Goal: Task Accomplishment & Management: Manage account settings

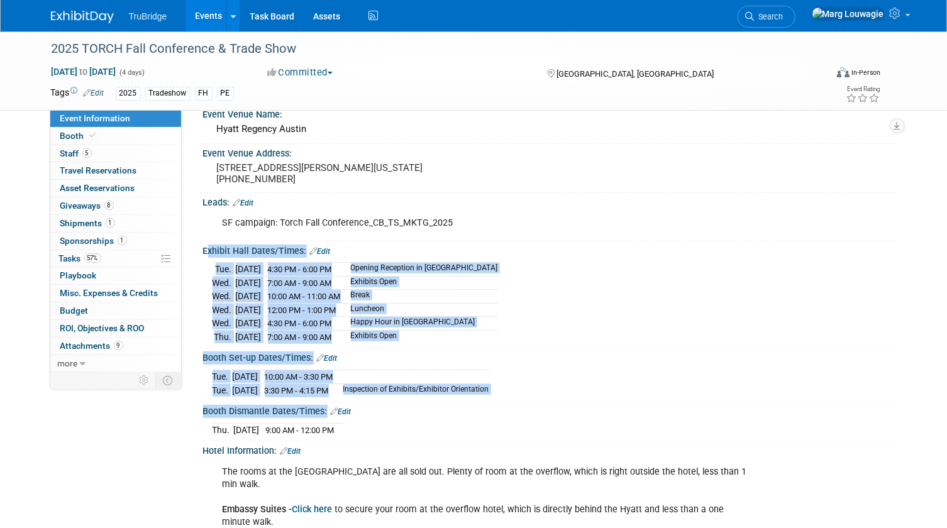
click at [553, 287] on div "[DATE] 4:30 PM - 6:00 PM Opening Reception in [GEOGRAPHIC_DATA] [DATE] 7:00 AM …" at bounding box center [550, 301] width 675 height 84
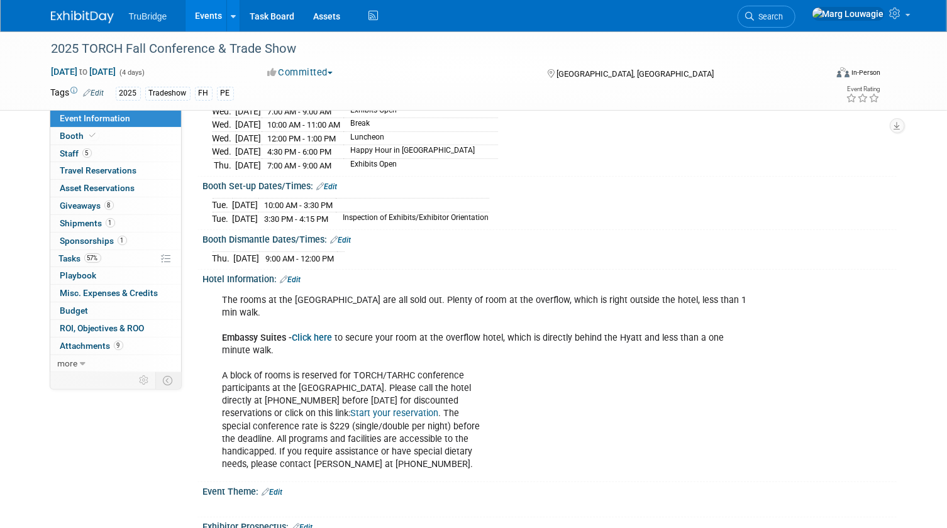
scroll to position [286, 0]
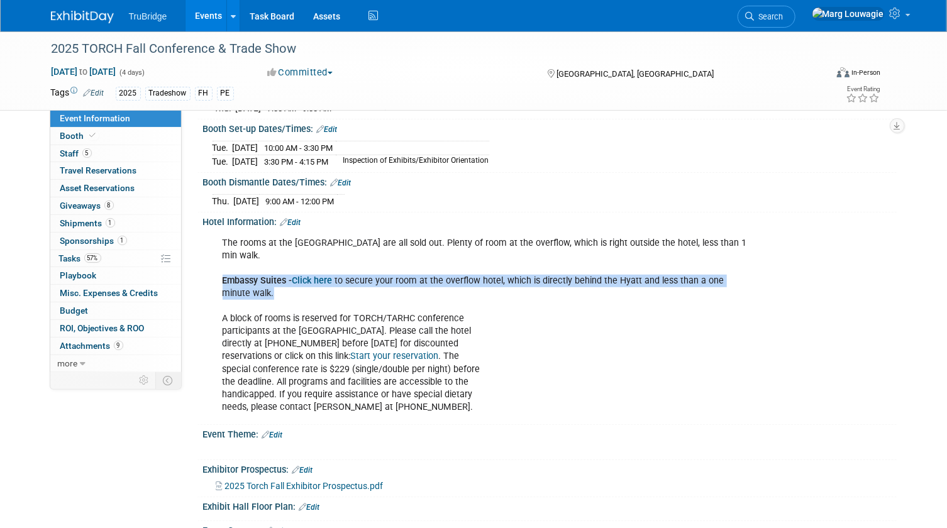
drag, startPoint x: 216, startPoint y: 270, endPoint x: 309, endPoint y: 284, distance: 94.7
click at [309, 284] on div "The rooms at the [GEOGRAPHIC_DATA] are all sold out. Plenty of room at the over…" at bounding box center [488, 325] width 548 height 189
drag, startPoint x: 309, startPoint y: 284, endPoint x: 380, endPoint y: 270, distance: 71.8
copy div "Embassy Suites - Click here to secure your room at the overflow hotel, which is…"
drag, startPoint x: 616, startPoint y: 321, endPoint x: 430, endPoint y: 286, distance: 190.1
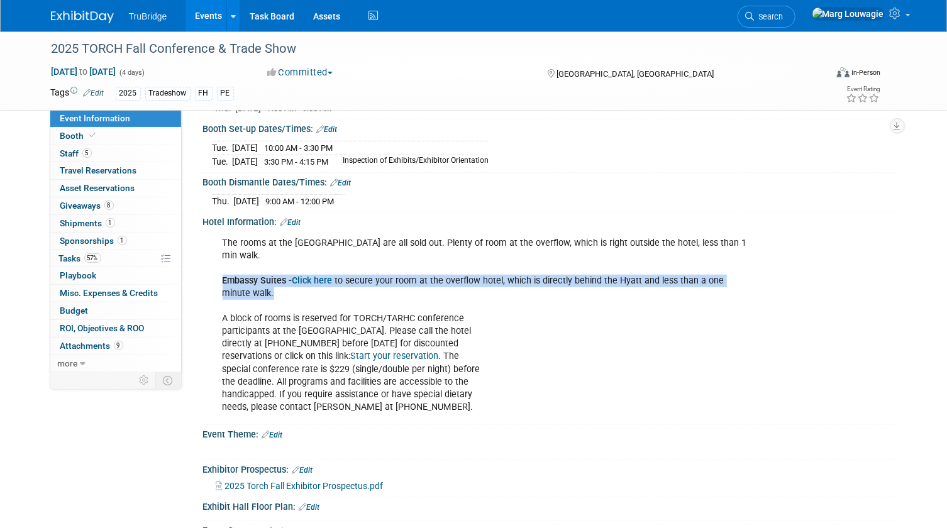
click at [616, 321] on div "The rooms at the [GEOGRAPHIC_DATA] are all sold out. Plenty of room at the over…" at bounding box center [488, 325] width 548 height 189
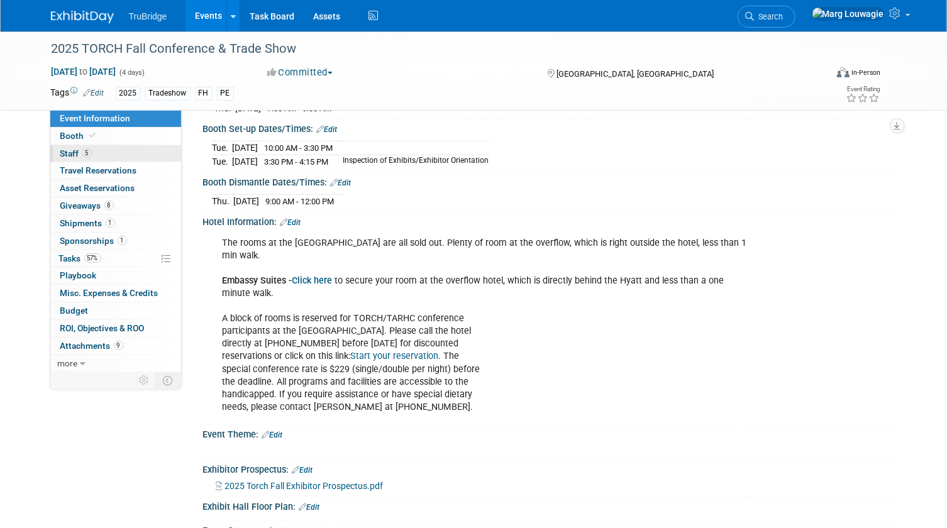
click at [77, 155] on span "Staff 5" at bounding box center [75, 153] width 31 height 10
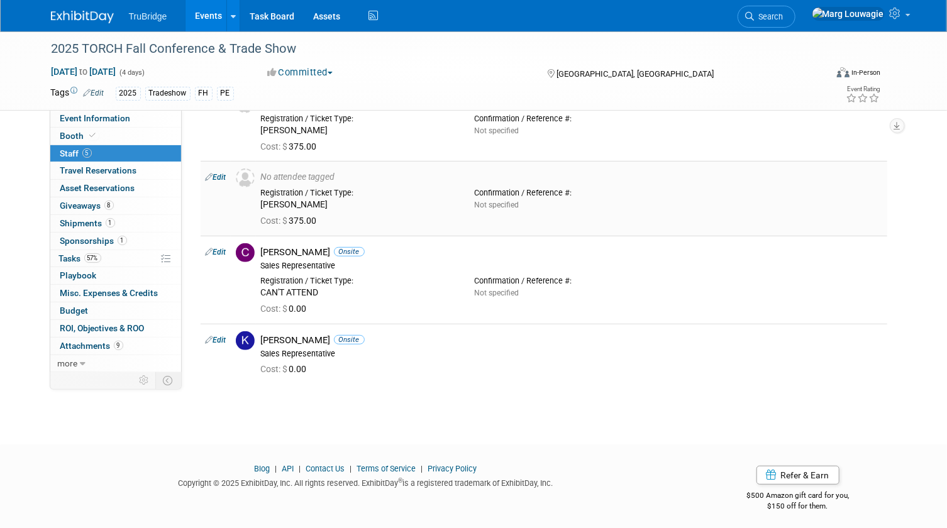
scroll to position [199, 0]
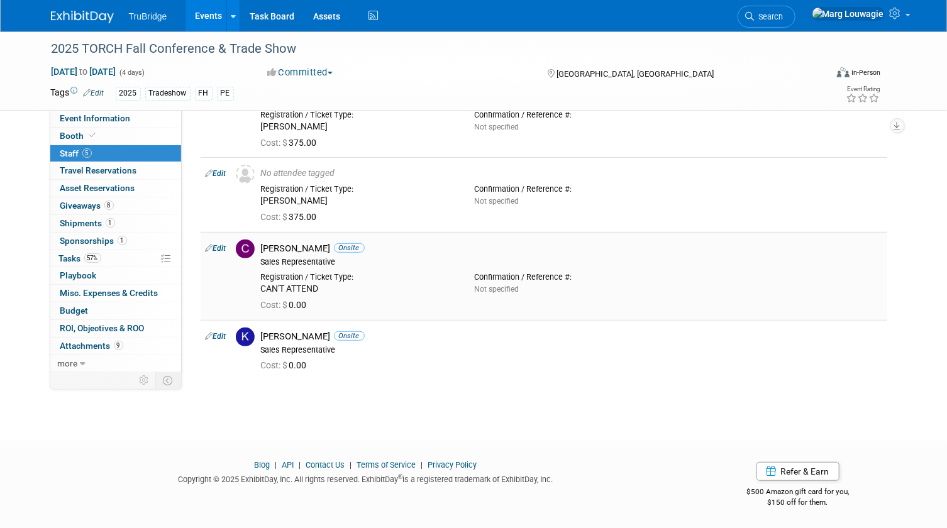
click at [223, 247] on link "Edit" at bounding box center [216, 248] width 21 height 9
select select "0a52f2e6-e70b-4b88-969d-3eb779fdbfcc"
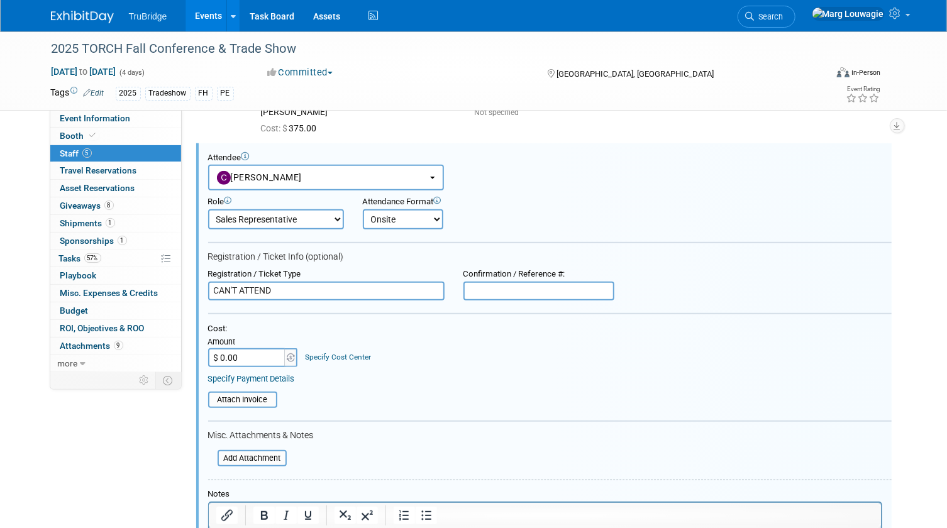
scroll to position [0, 0]
click at [304, 180] on button "[PERSON_NAME]" at bounding box center [326, 178] width 236 height 26
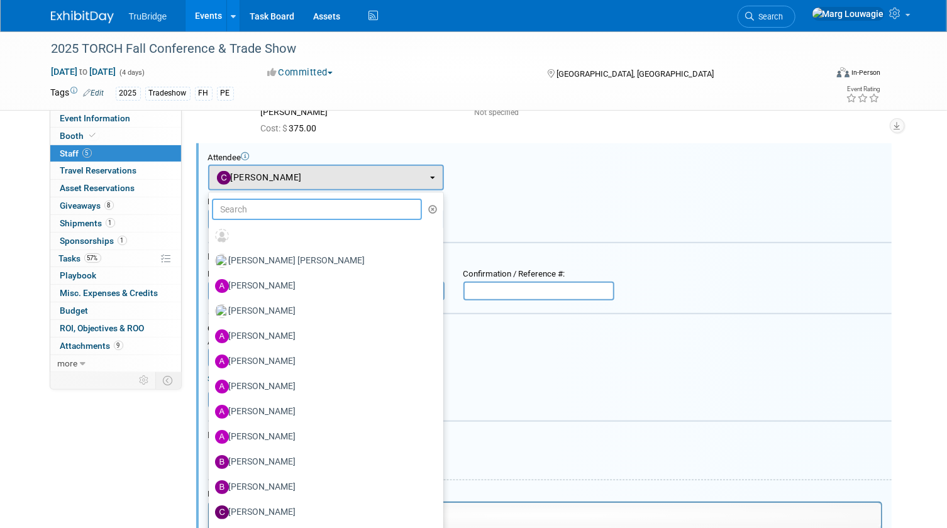
click at [296, 210] on input "text" at bounding box center [317, 209] width 211 height 21
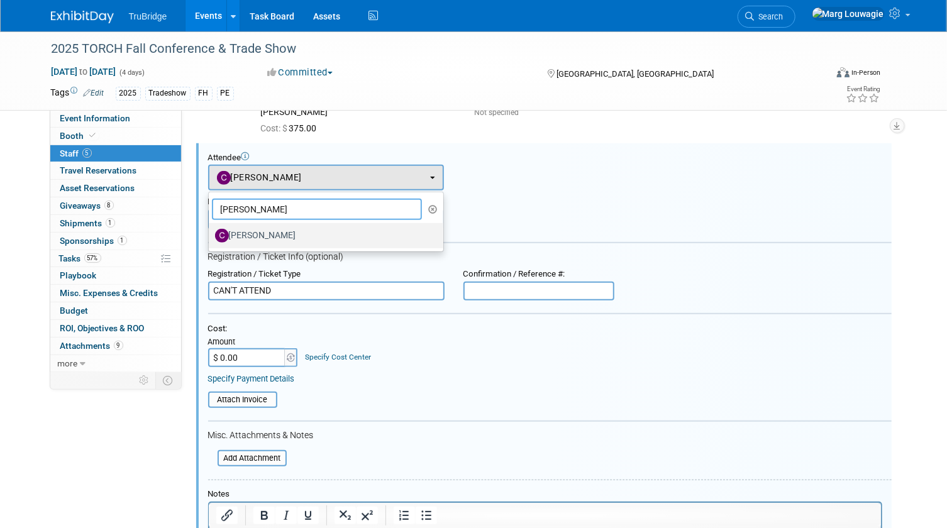
type input "[PERSON_NAME]"
click at [294, 233] on label "[PERSON_NAME]" at bounding box center [323, 236] width 216 height 20
click at [211, 233] on input "[PERSON_NAME]" at bounding box center [207, 234] width 8 height 8
select select "81f9bc83-9430-42ec-9847-c7e7325e7e4d"
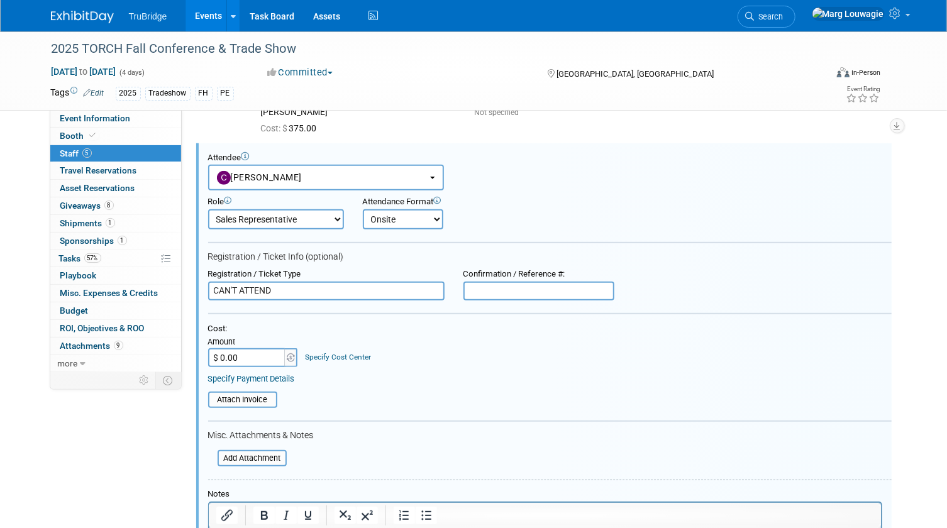
click at [294, 288] on input "CAN'T ATTEND" at bounding box center [326, 291] width 236 height 19
drag, startPoint x: 294, startPoint y: 288, endPoint x: 206, endPoint y: 282, distance: 87.6
click at [206, 282] on div "Registration / Ticket Type CAN'T ATTEND" at bounding box center [326, 284] width 255 height 31
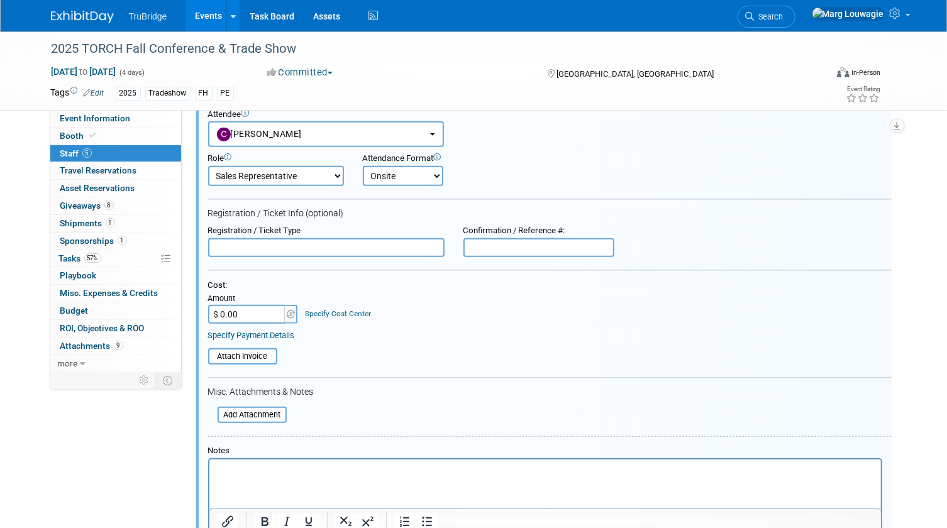
scroll to position [574, 0]
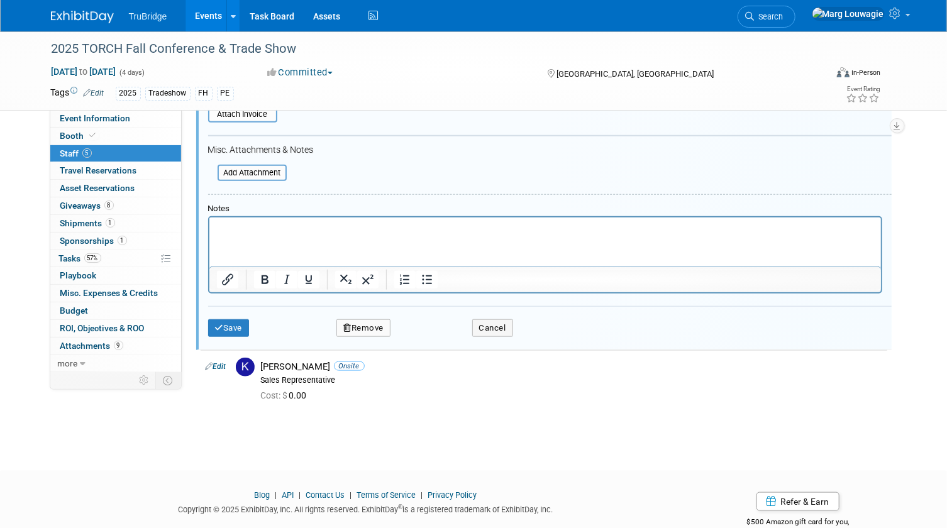
click at [291, 231] on p "Rich Text Area. Press ALT-0 for help." at bounding box center [544, 228] width 657 height 13
click at [236, 326] on button "Save" at bounding box center [229, 328] width 42 height 18
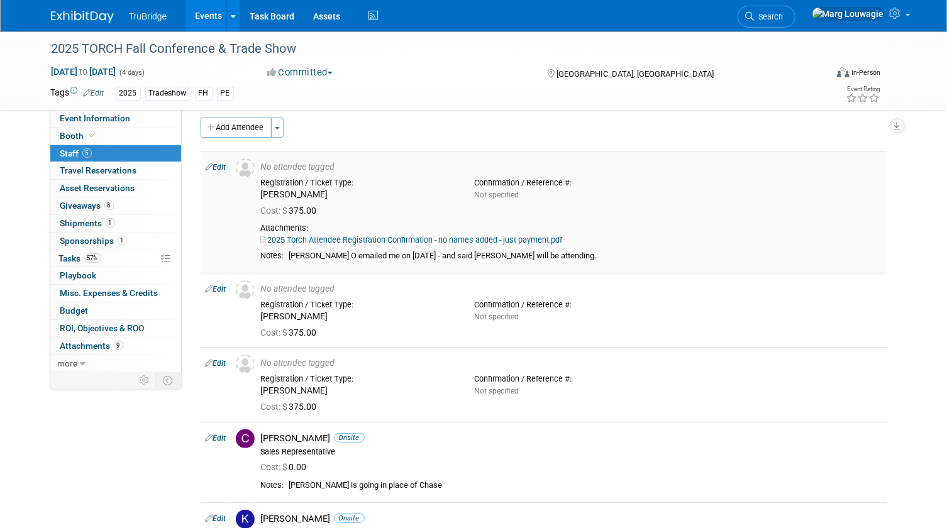
scroll to position [0, 0]
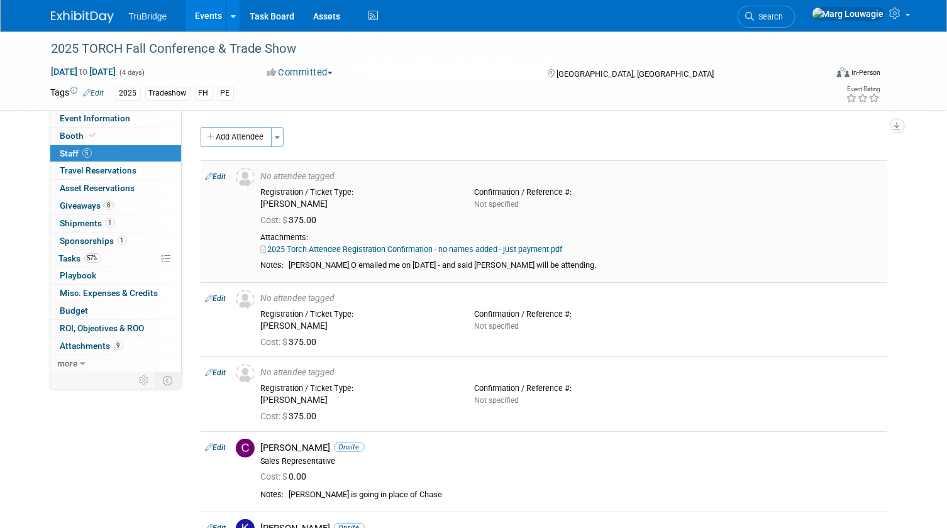
click at [222, 176] on link "Edit" at bounding box center [216, 176] width 21 height 9
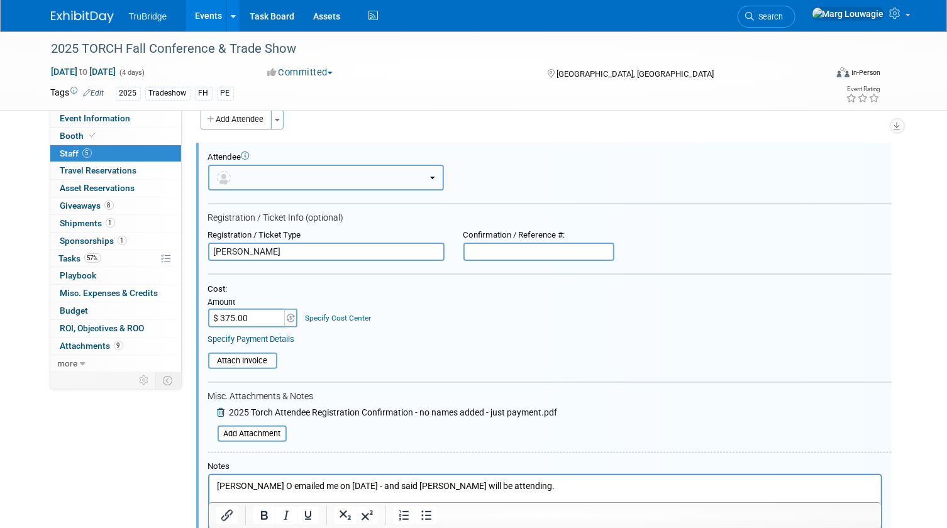
click at [314, 182] on button "button" at bounding box center [326, 178] width 236 height 26
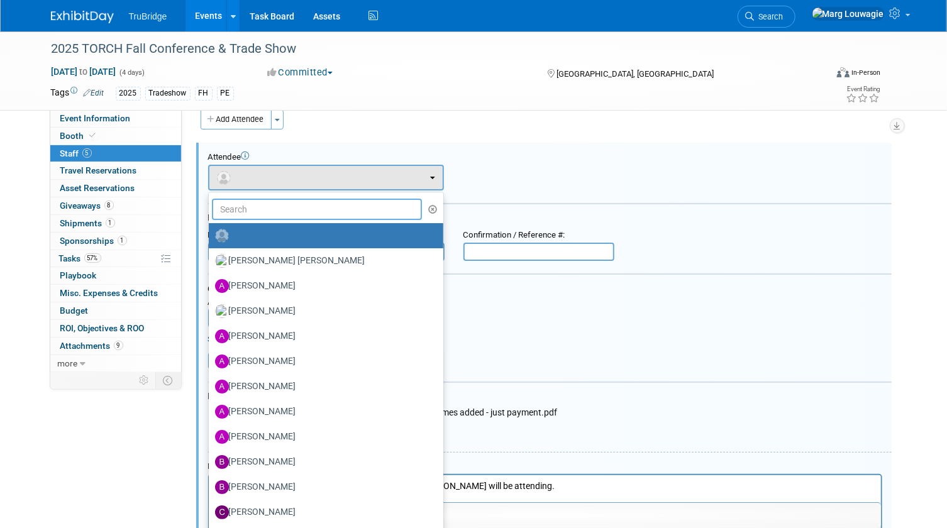
click at [308, 209] on input "text" at bounding box center [317, 209] width 211 height 21
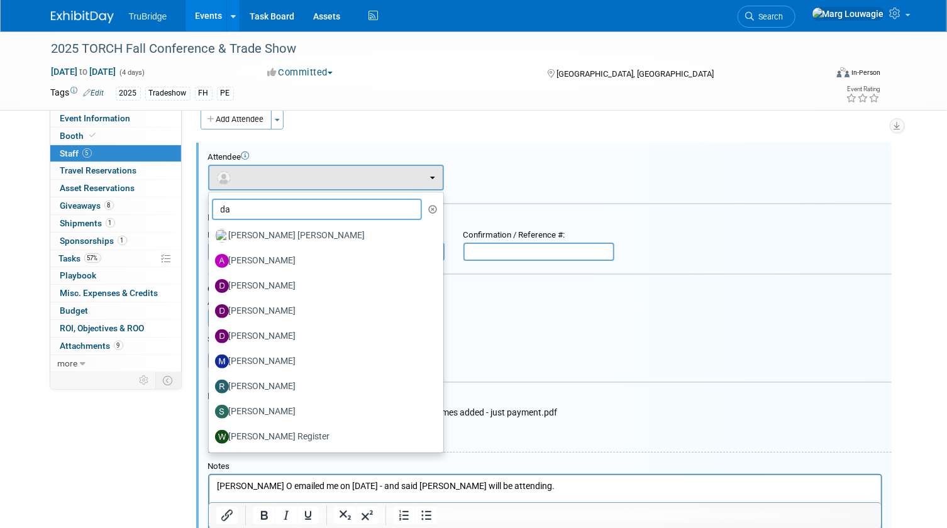
type input "da"
click at [672, 189] on div "Attendee <img src="[URL][DOMAIN_NAME]" style="width: 22px; height: 22px; border…" at bounding box center [550, 171] width 684 height 38
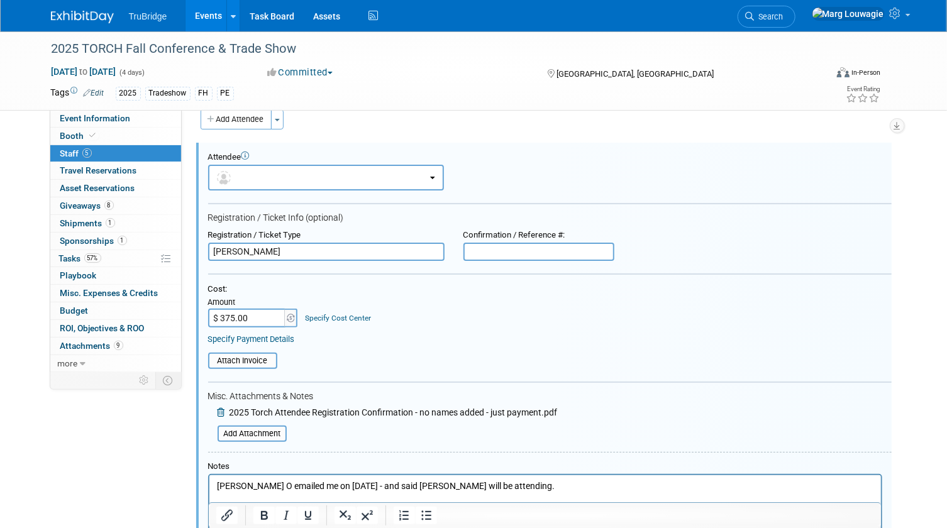
click at [481, 247] on input "text" at bounding box center [539, 252] width 151 height 19
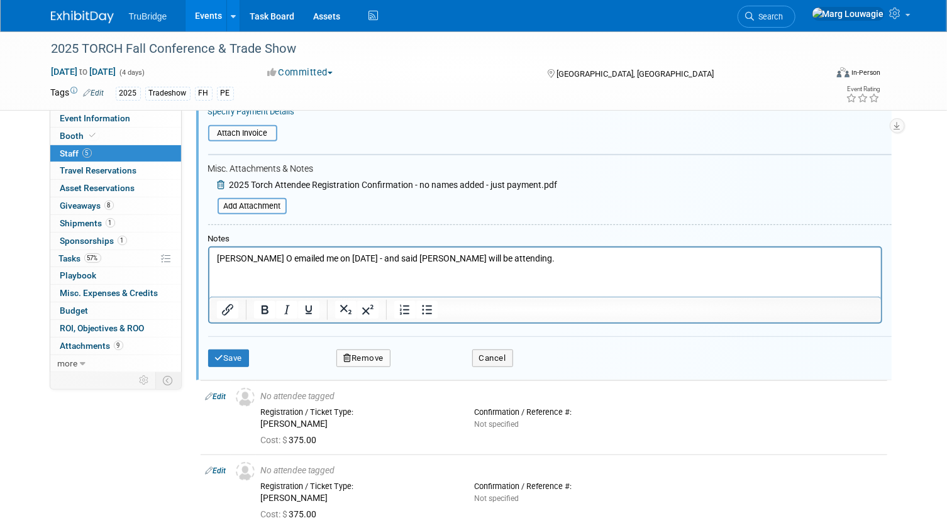
scroll to position [246, 0]
type input "sent info to [PERSON_NAME] - [DATE]"
click at [231, 352] on button "Save" at bounding box center [229, 358] width 42 height 18
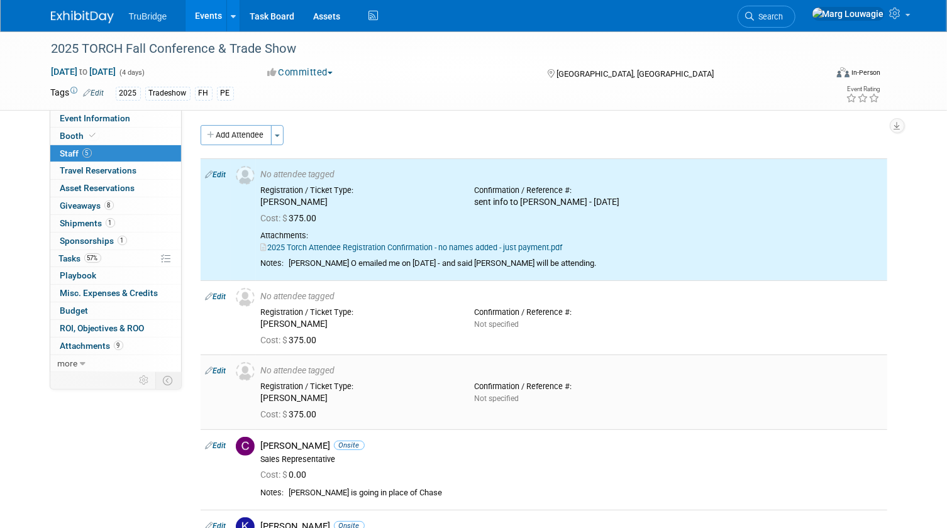
scroll to position [0, 0]
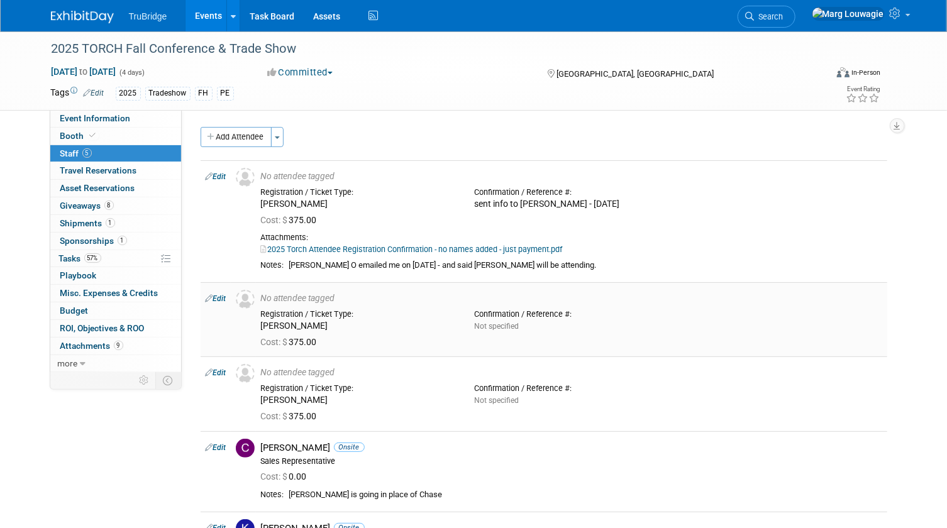
click at [221, 296] on link "Edit" at bounding box center [216, 298] width 21 height 9
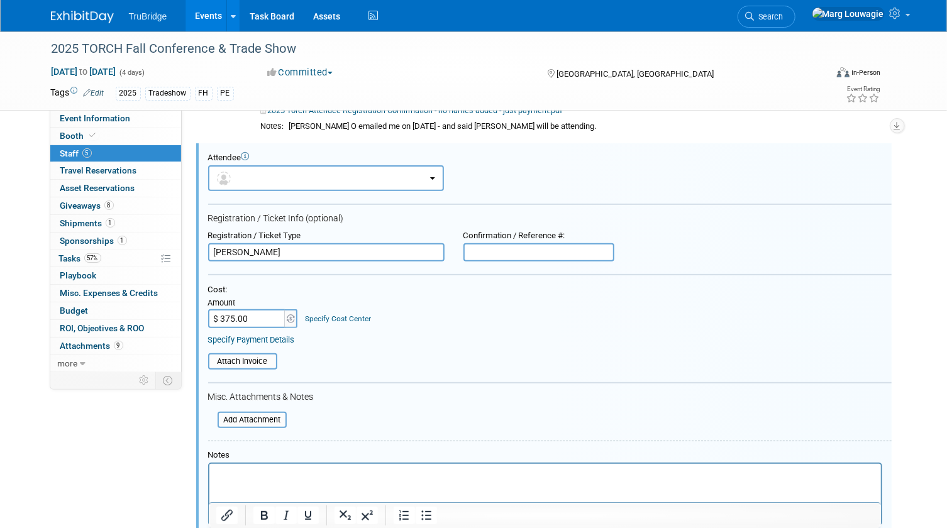
click at [496, 254] on input "text" at bounding box center [539, 252] width 151 height 19
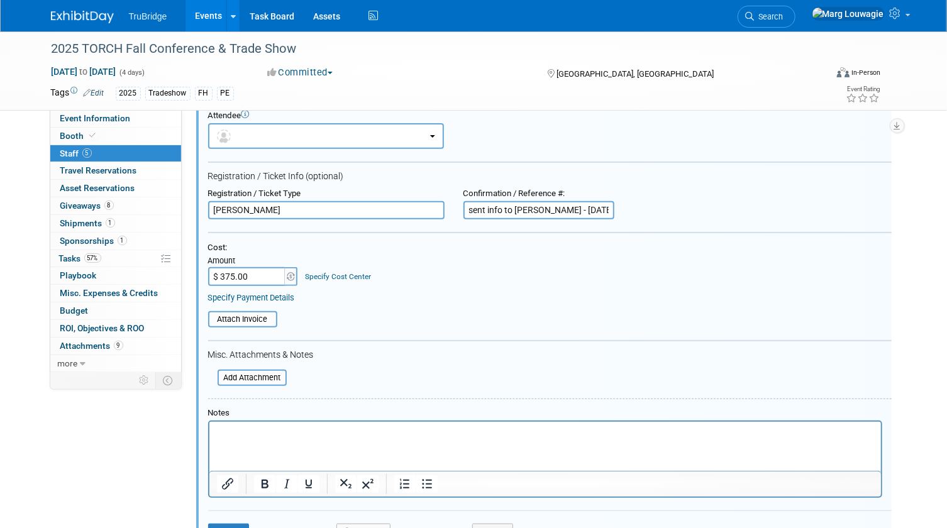
scroll to position [253, 0]
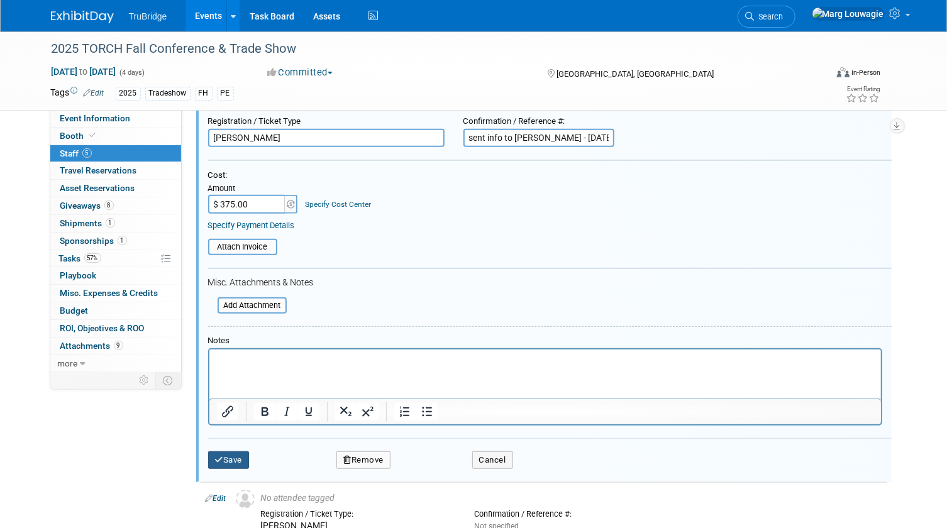
type input "sent info to [PERSON_NAME] - [DATE]"
click at [241, 456] on button "Save" at bounding box center [229, 461] width 42 height 18
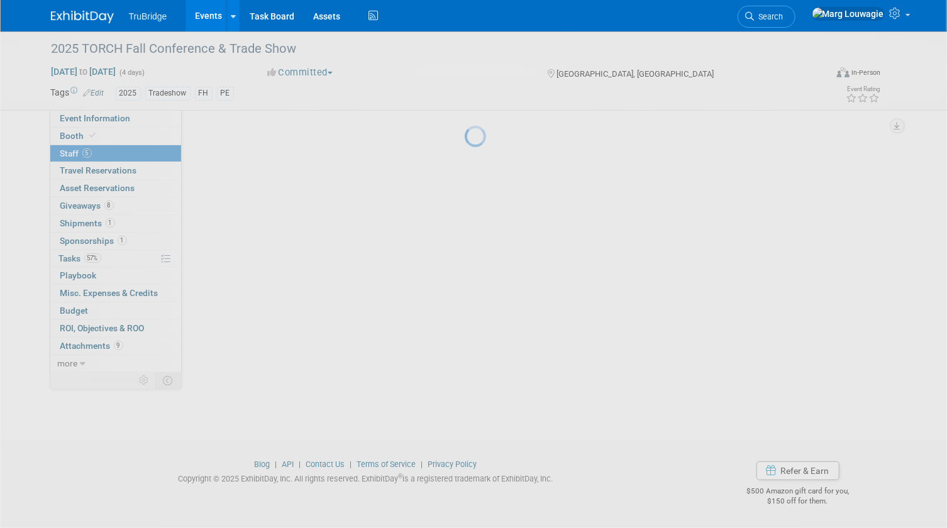
scroll to position [192, 0]
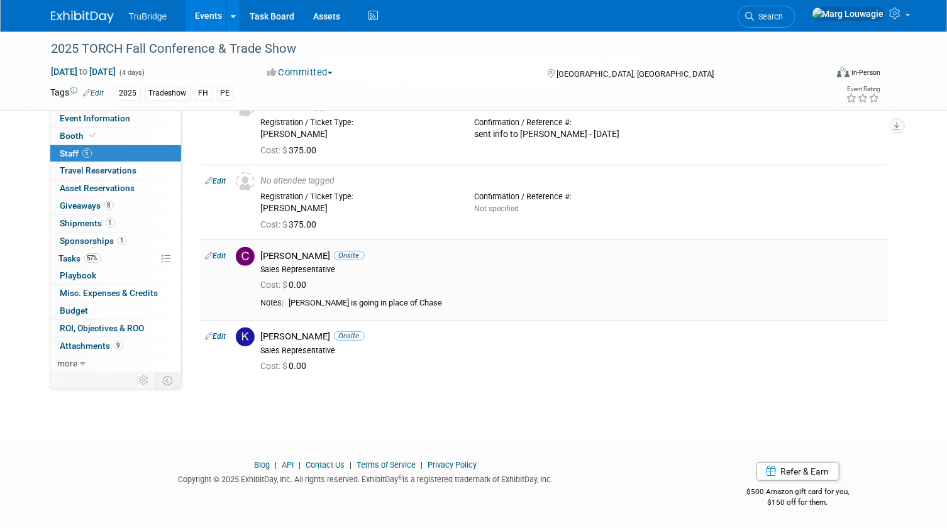
click at [225, 256] on link "Edit" at bounding box center [216, 256] width 21 height 9
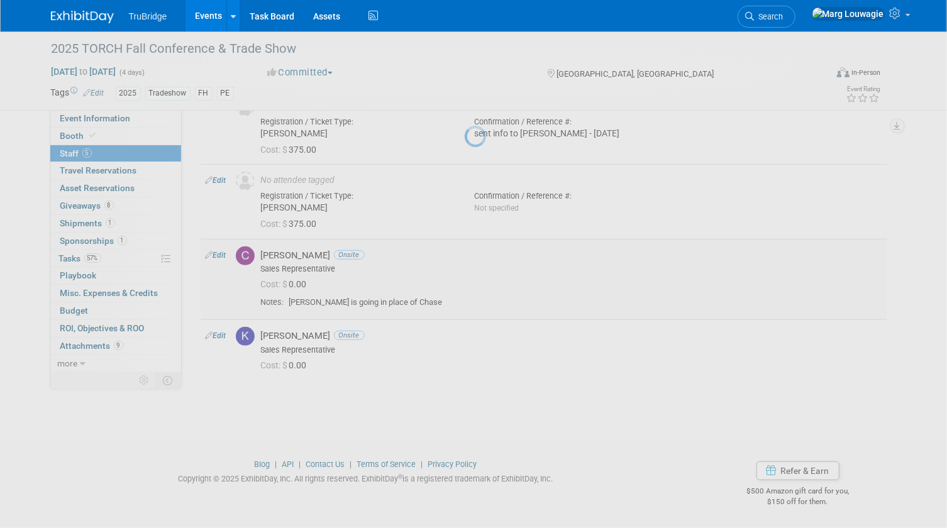
select select "81f9bc83-9430-42ec-9847-c7e7325e7e4d"
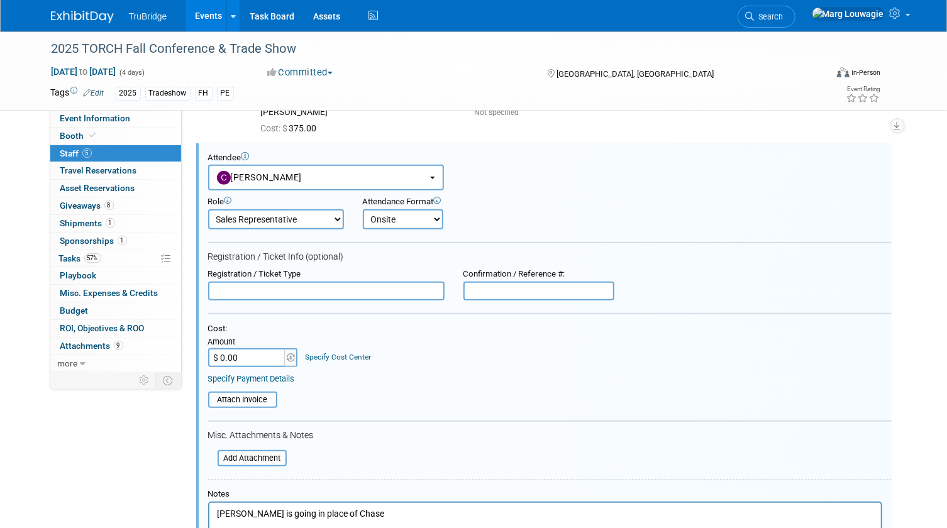
scroll to position [0, 0]
click at [479, 288] on input "text" at bounding box center [539, 291] width 151 height 19
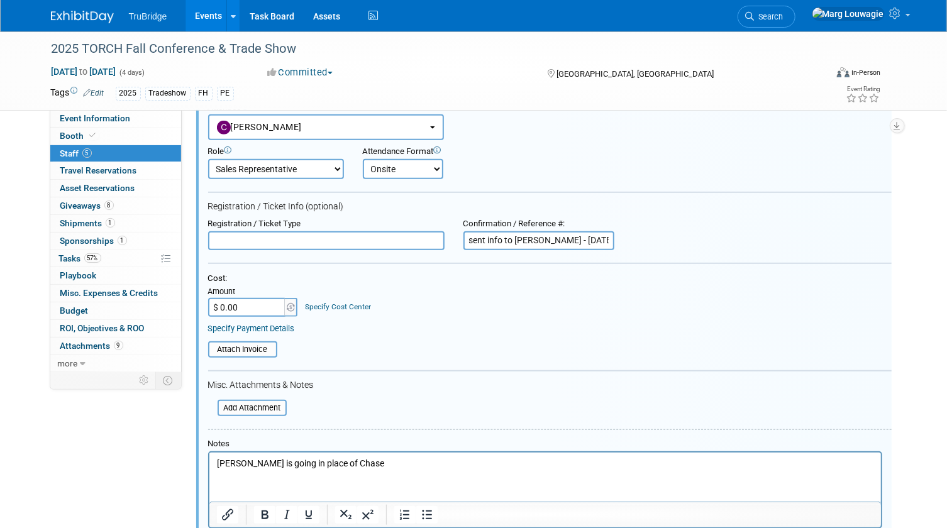
scroll to position [459, 0]
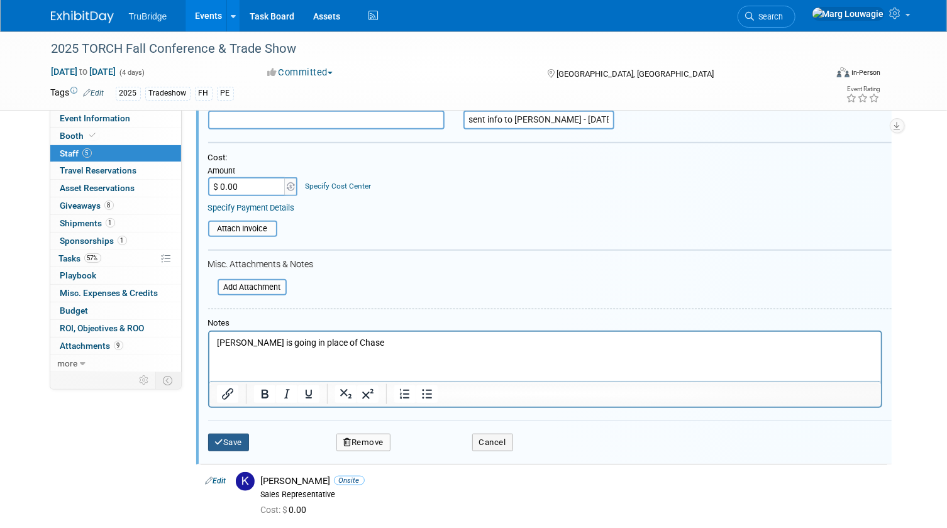
type input "sent info to [PERSON_NAME] - [DATE]"
click at [240, 434] on button "Save" at bounding box center [229, 443] width 42 height 18
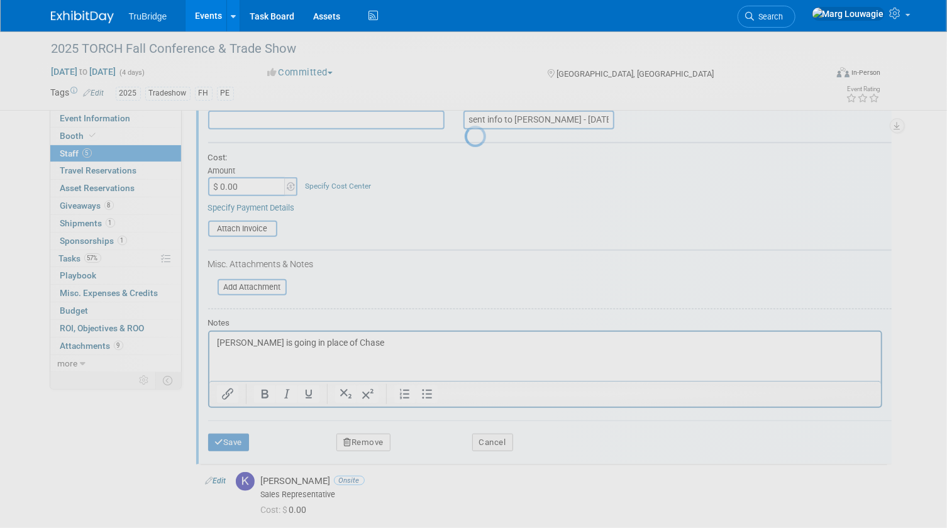
scroll to position [220, 0]
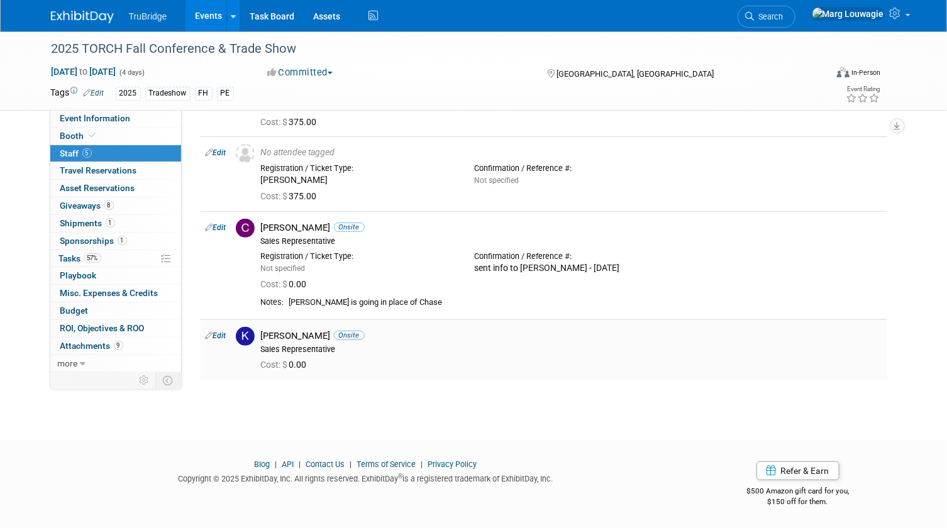
click at [225, 334] on link "Edit" at bounding box center [216, 335] width 21 height 9
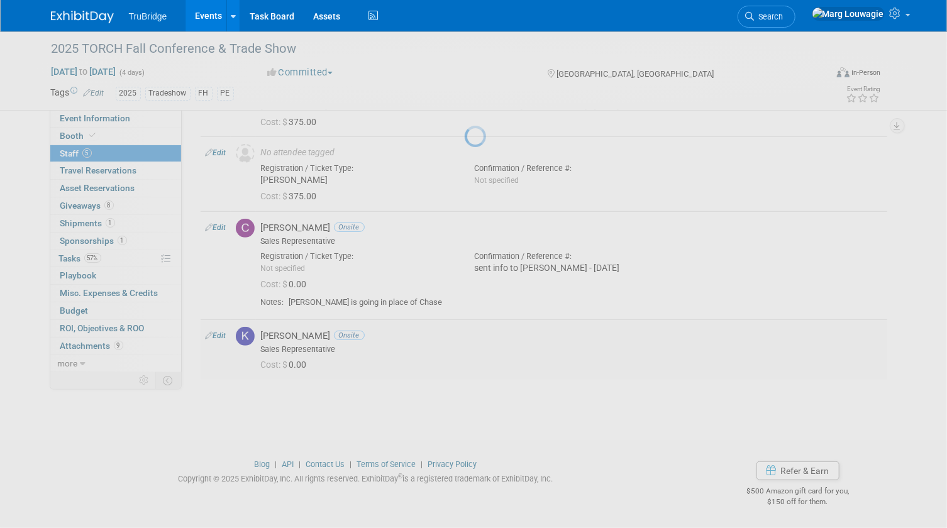
select select "e160d2c1-a42c-4d0f-8e44-34934b9bb458"
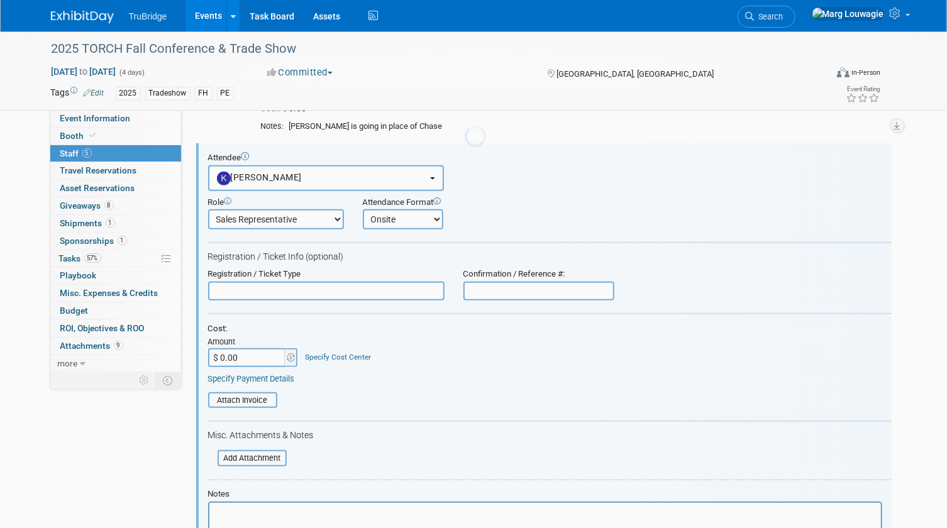
scroll to position [0, 0]
click at [488, 293] on input "text" at bounding box center [539, 291] width 151 height 19
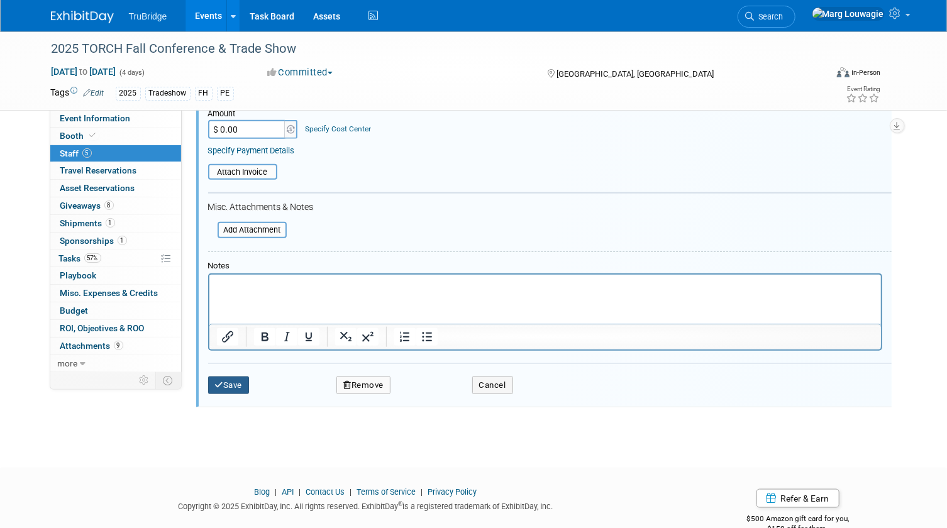
type input "sent info to [PERSON_NAME] - [DATE]"
click at [245, 377] on button "Save" at bounding box center [229, 386] width 42 height 18
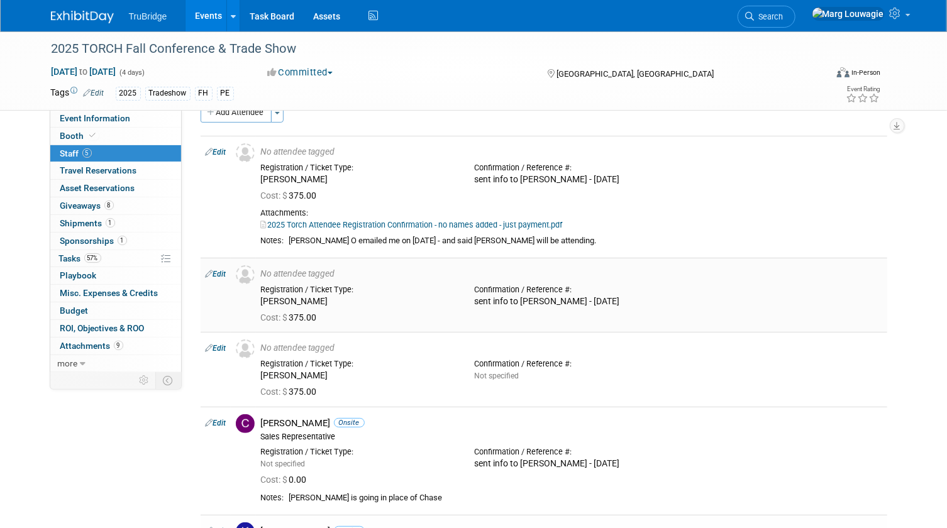
scroll to position [19, 0]
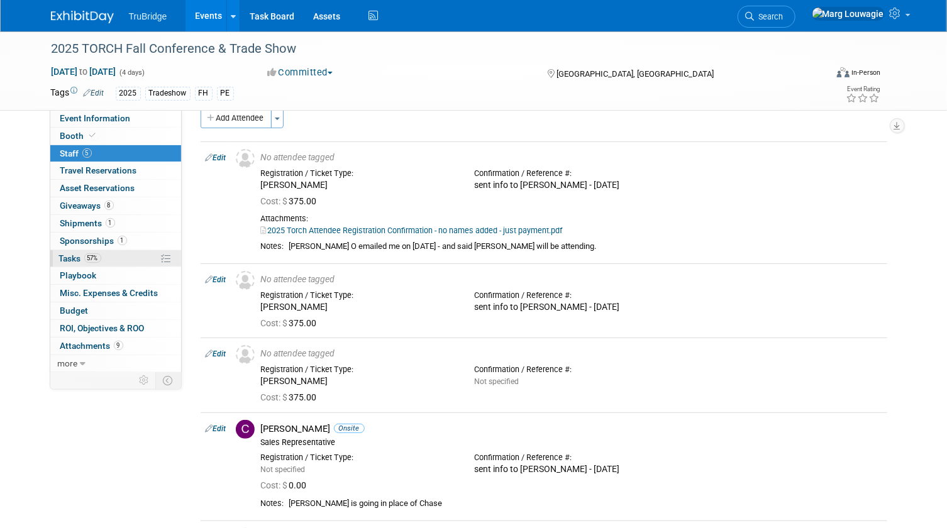
click at [63, 253] on span "Tasks 57%" at bounding box center [80, 258] width 42 height 10
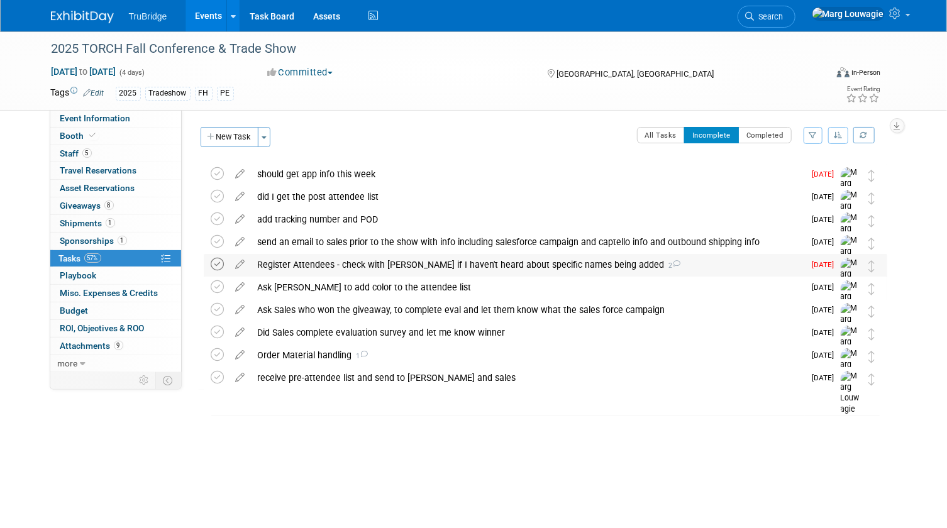
click at [217, 265] on icon at bounding box center [217, 264] width 13 height 13
